Goal: Task Accomplishment & Management: Complete application form

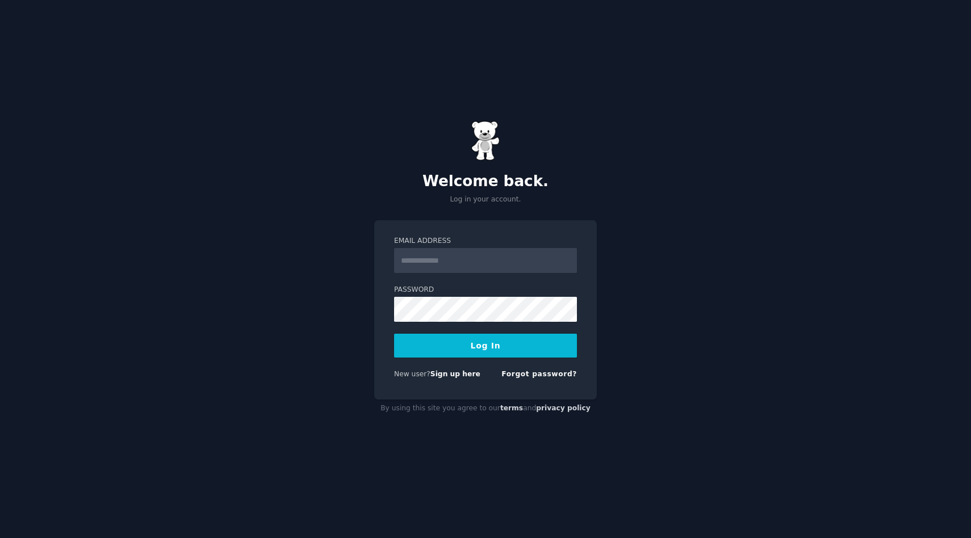
click at [431, 258] on input "Email Address" at bounding box center [485, 260] width 183 height 25
type input "**********"
click at [445, 332] on form "**********" at bounding box center [485, 310] width 183 height 148
click at [448, 340] on button "Log In" at bounding box center [485, 346] width 183 height 24
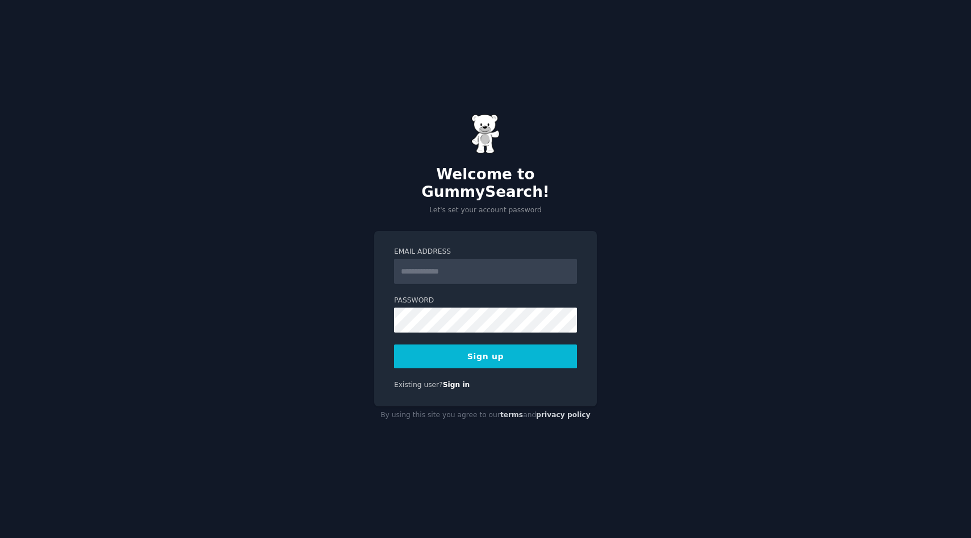
click at [432, 259] on input "Email Address" at bounding box center [485, 271] width 183 height 25
type input "**********"
click at [477, 346] on button "Sign up" at bounding box center [485, 357] width 183 height 24
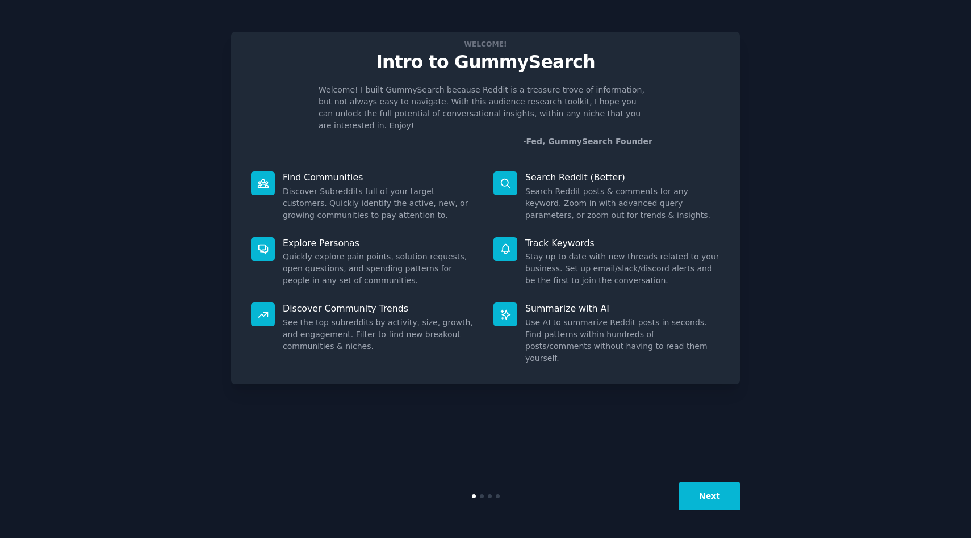
click at [698, 490] on button "Next" at bounding box center [709, 497] width 61 height 28
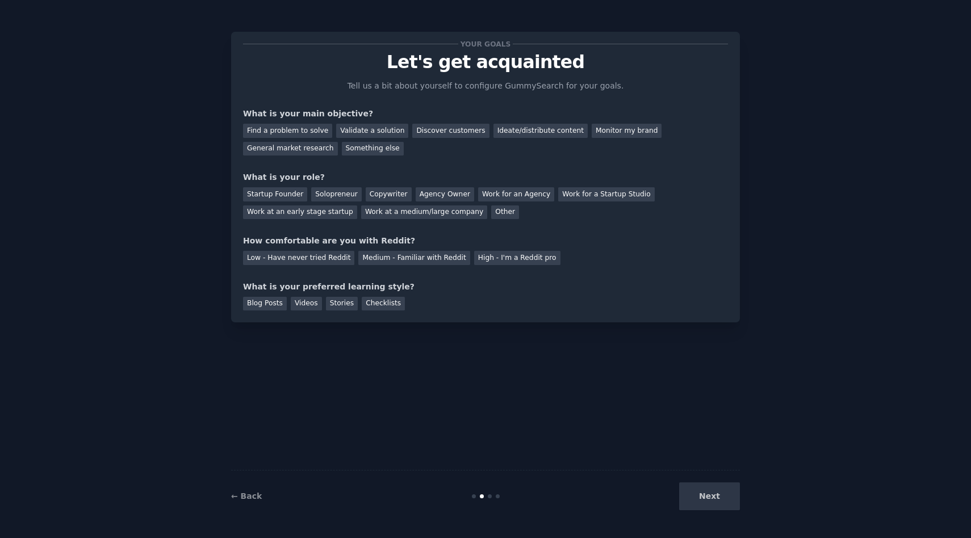
click at [698, 490] on div "Next" at bounding box center [655, 497] width 170 height 28
click at [717, 498] on div "Next" at bounding box center [655, 497] width 170 height 28
click at [705, 497] on div "Next" at bounding box center [655, 497] width 170 height 28
click at [710, 496] on div "Next" at bounding box center [655, 497] width 170 height 28
click at [412, 130] on div "Discover customers" at bounding box center [450, 131] width 77 height 14
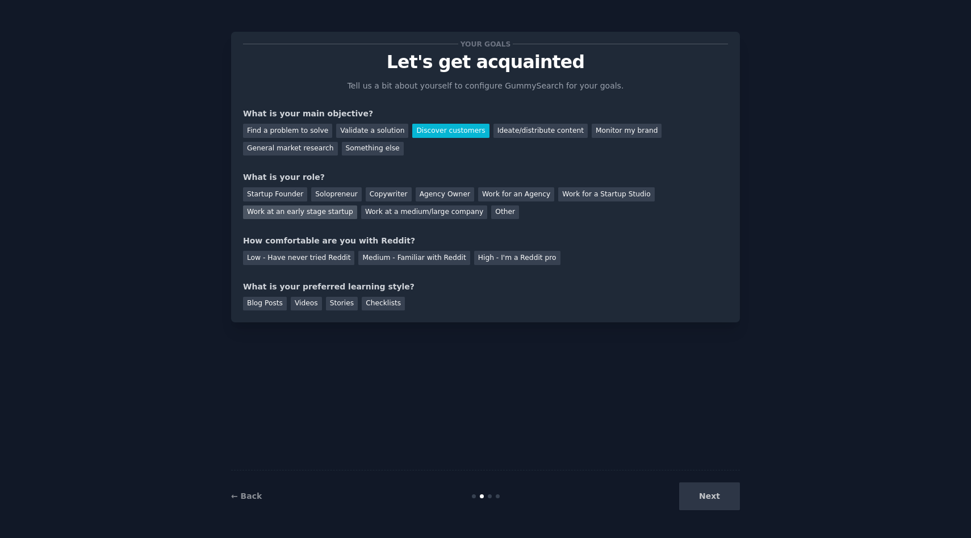
click at [308, 210] on div "Work at an early stage startup" at bounding box center [300, 213] width 114 height 14
click at [373, 254] on div "Medium - Familiar with Reddit" at bounding box center [413, 258] width 111 height 14
click at [338, 299] on div "Stories" at bounding box center [342, 304] width 32 height 14
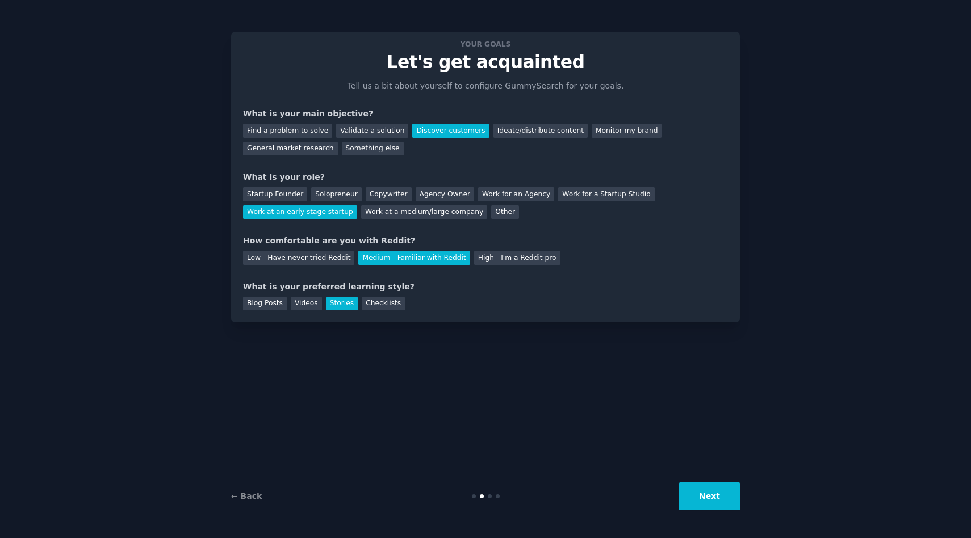
click at [701, 502] on button "Next" at bounding box center [709, 497] width 61 height 28
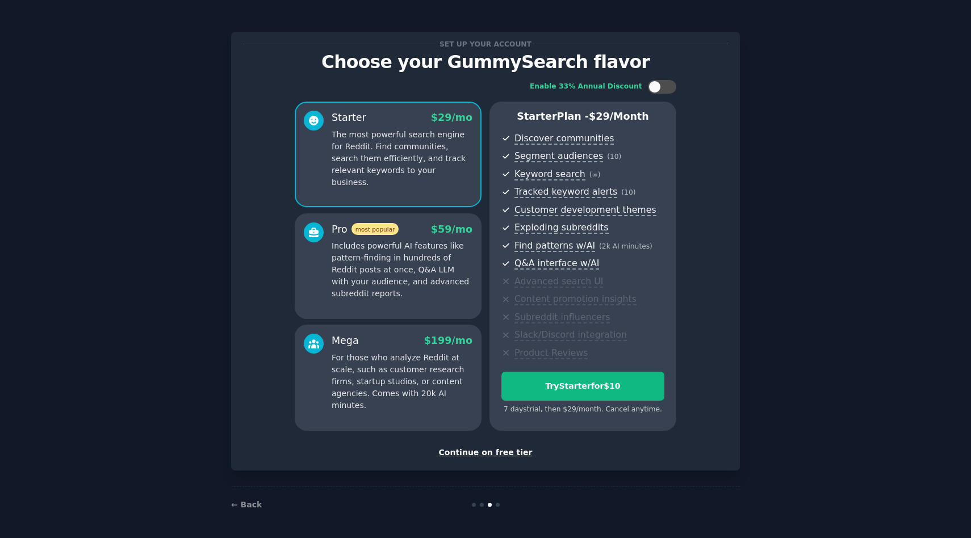
click at [502, 458] on div "Continue on free tier" at bounding box center [485, 453] width 485 height 12
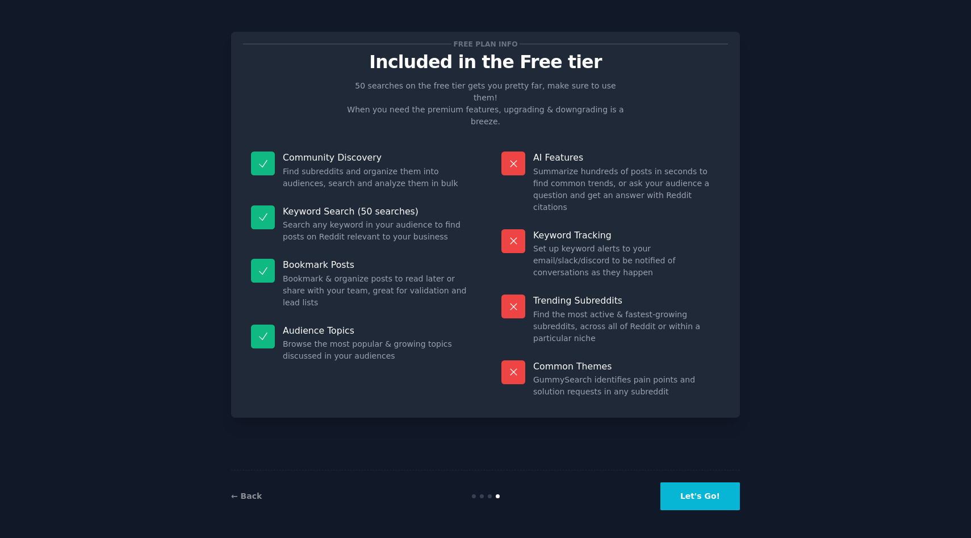
click at [684, 499] on button "Let's Go!" at bounding box center [701, 497] width 80 height 28
